Goal: Navigation & Orientation: Find specific page/section

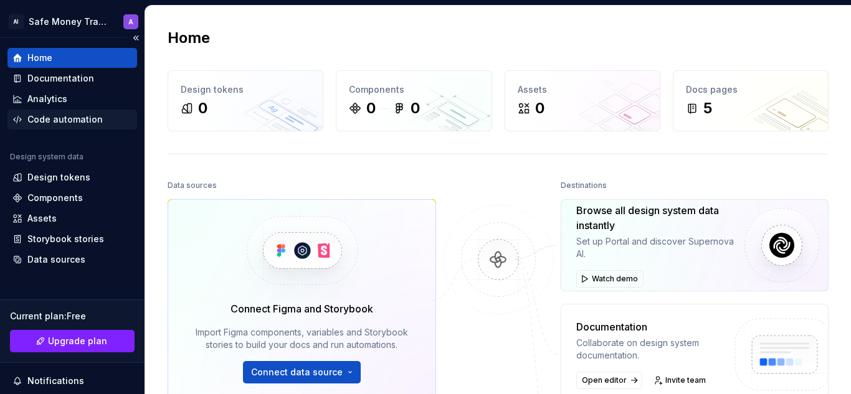
click at [70, 119] on div "Code automation" at bounding box center [64, 119] width 75 height 12
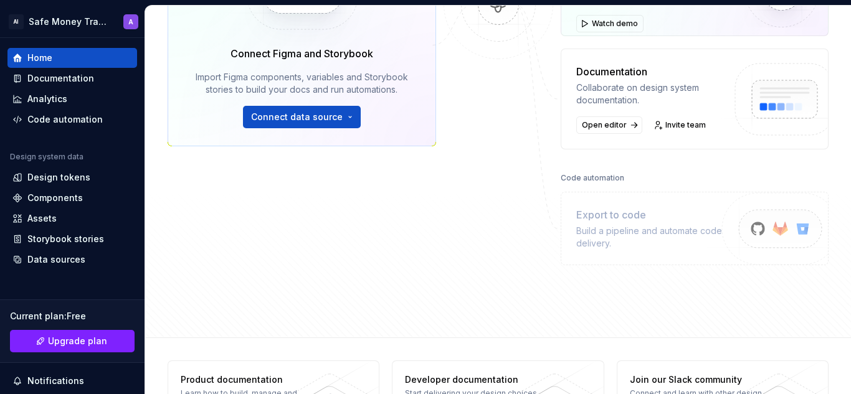
scroll to position [315, 0]
